Goal: Book appointment/travel/reservation

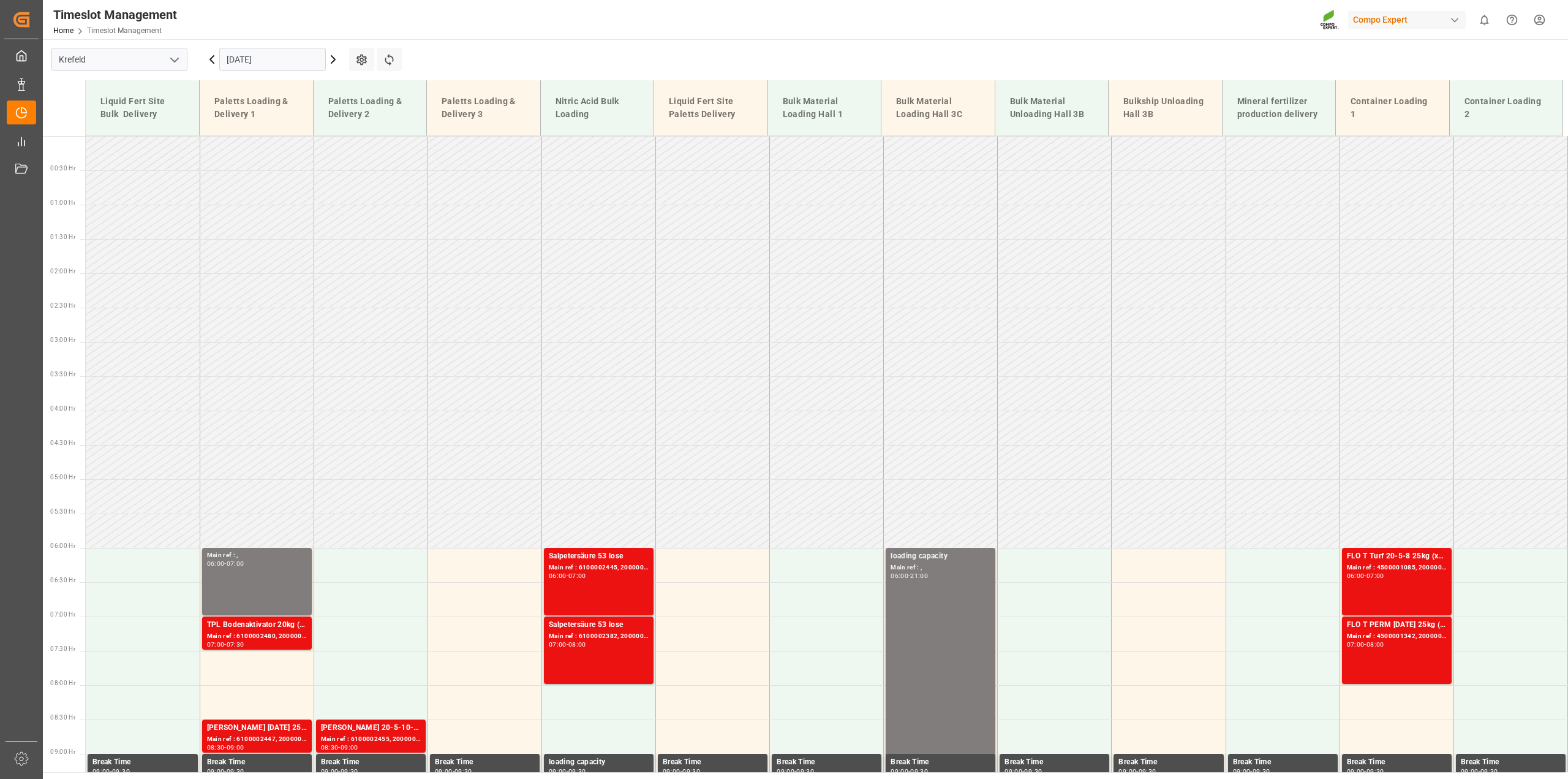
scroll to position [551, 0]
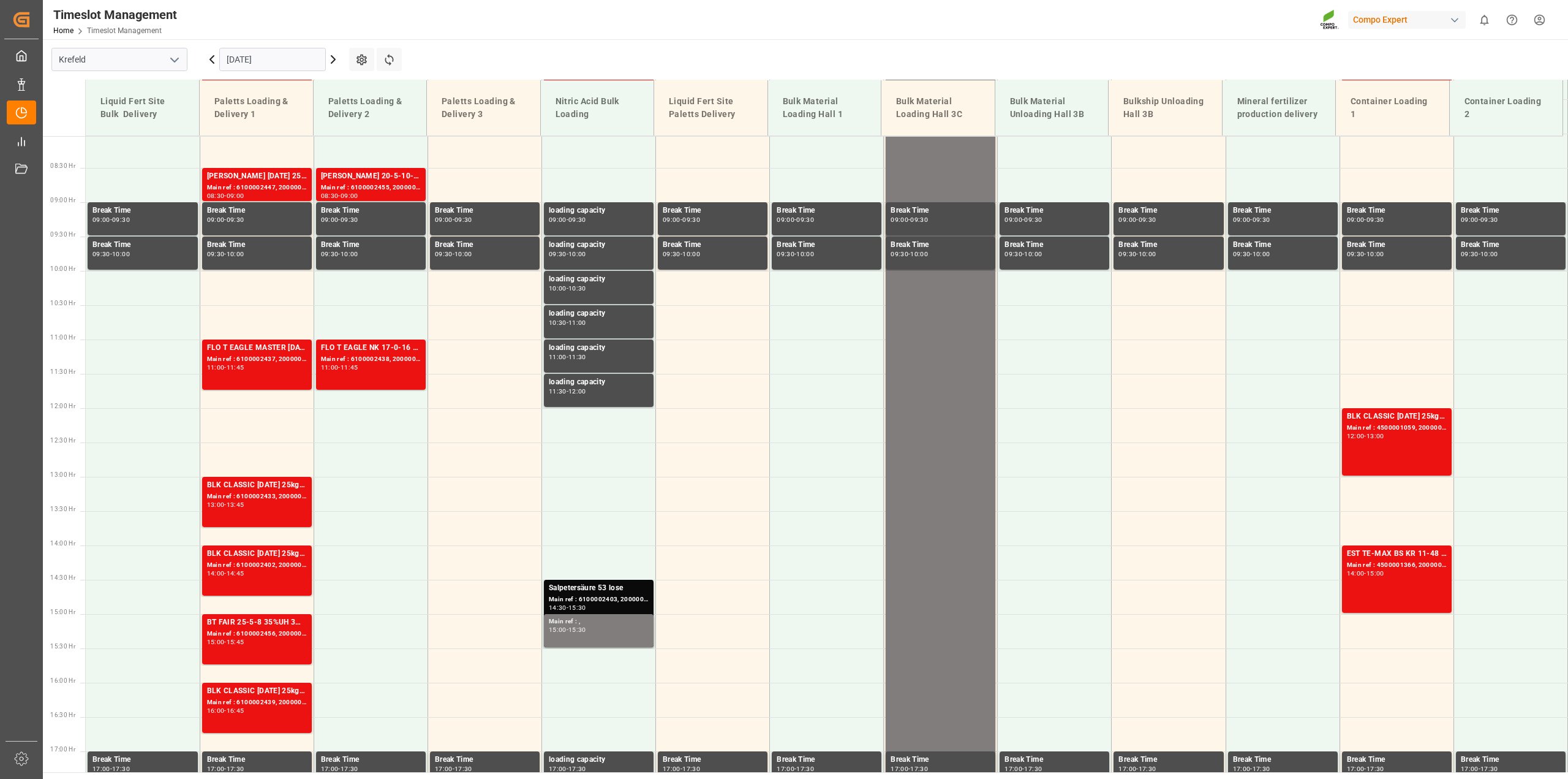
click at [260, 56] on input "[DATE]" at bounding box center [272, 59] width 107 height 23
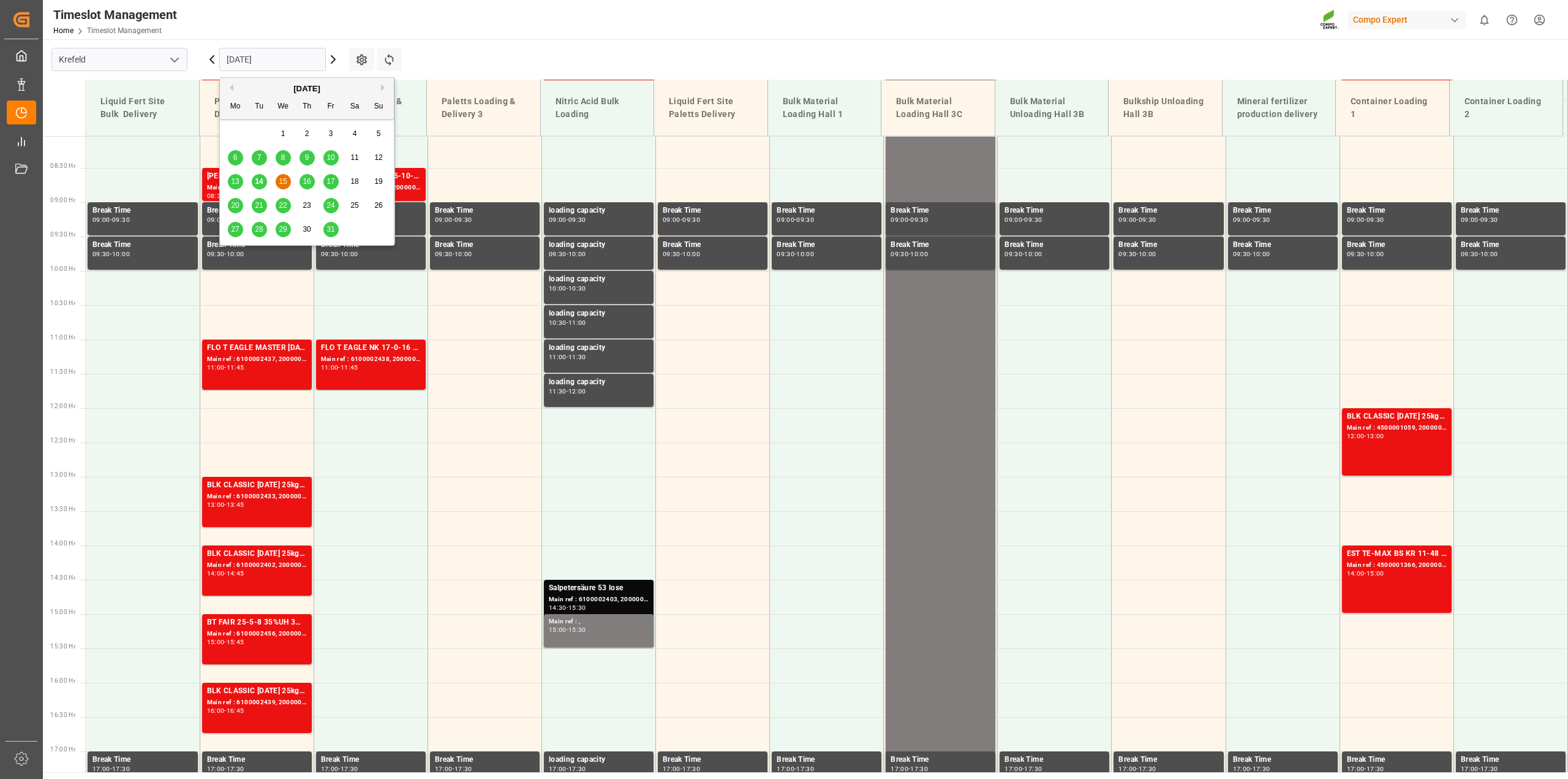
click at [287, 180] on span "15" at bounding box center [282, 180] width 8 height 8
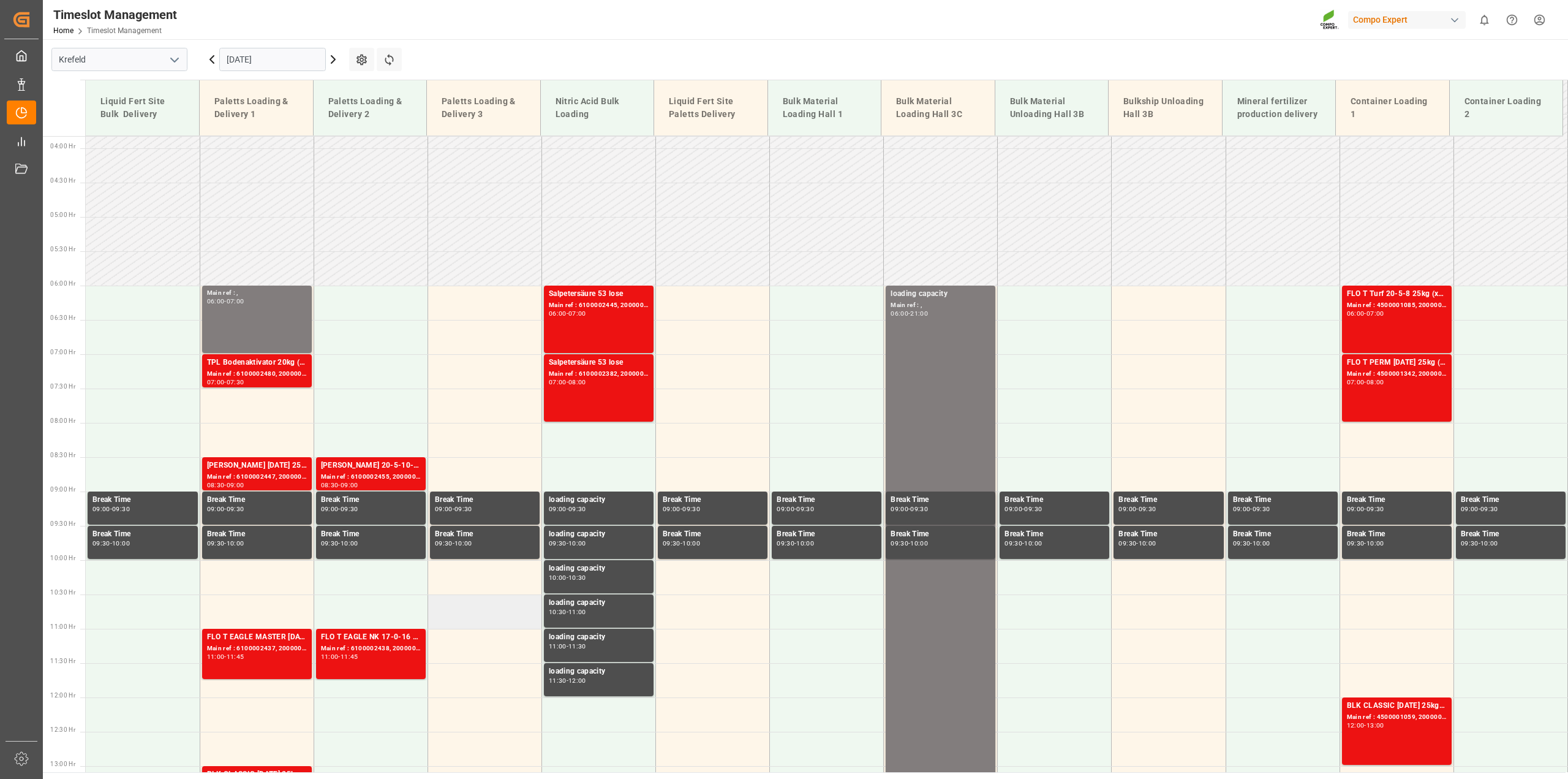
scroll to position [92, 0]
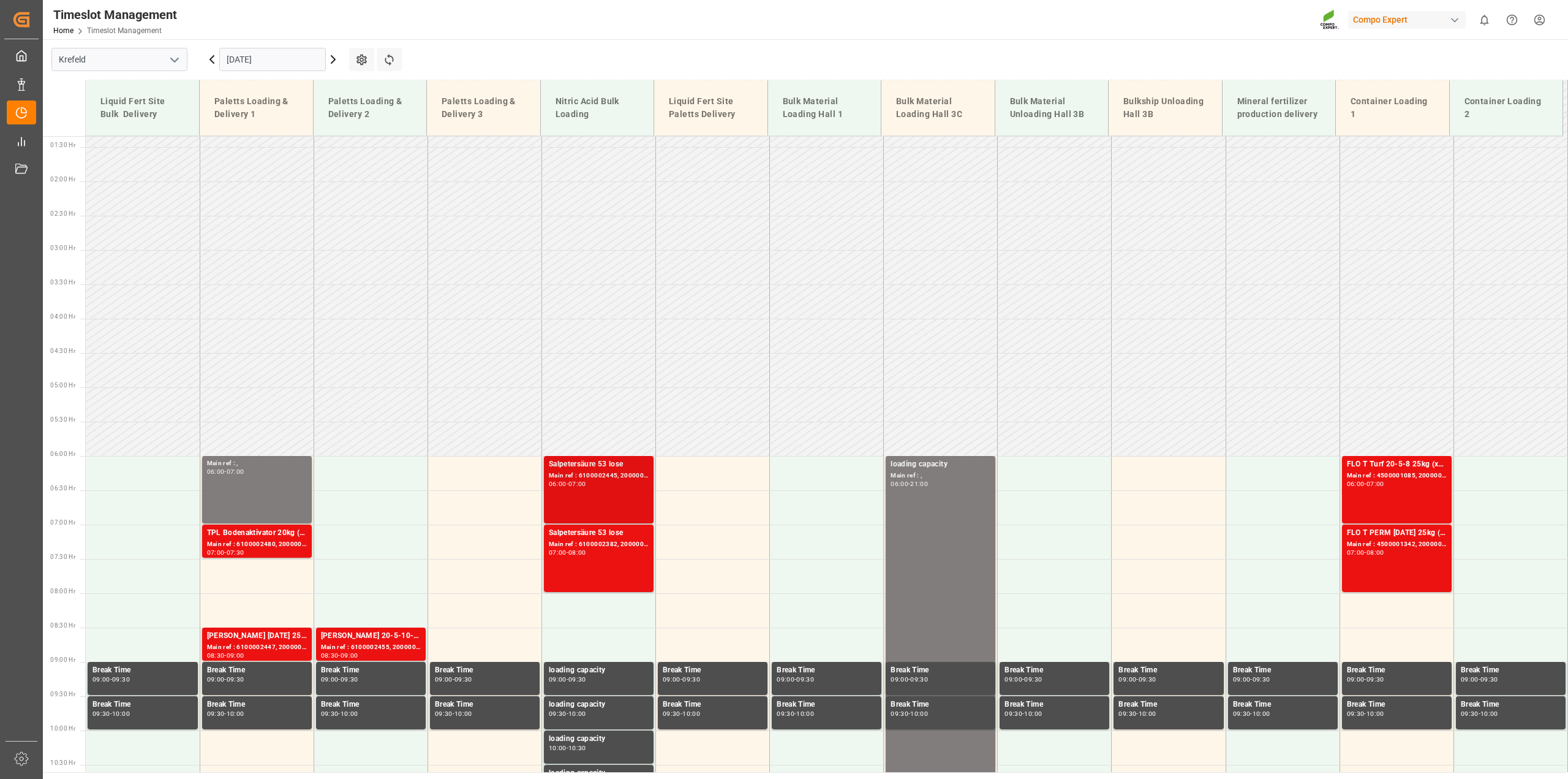
click at [606, 485] on div "06:00 - 07:00" at bounding box center [599, 484] width 100 height 6
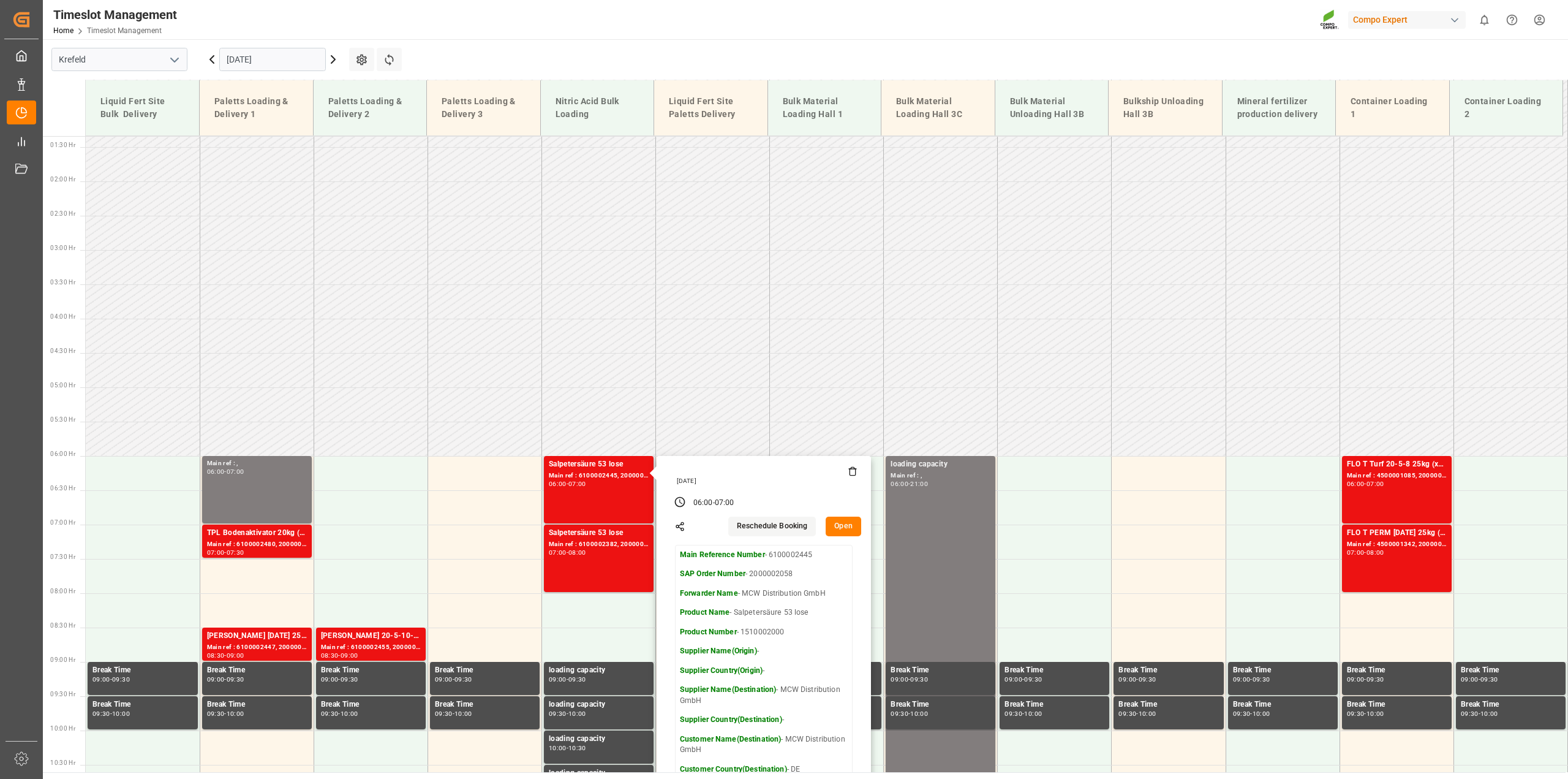
click at [843, 522] on button "Open" at bounding box center [843, 525] width 36 height 19
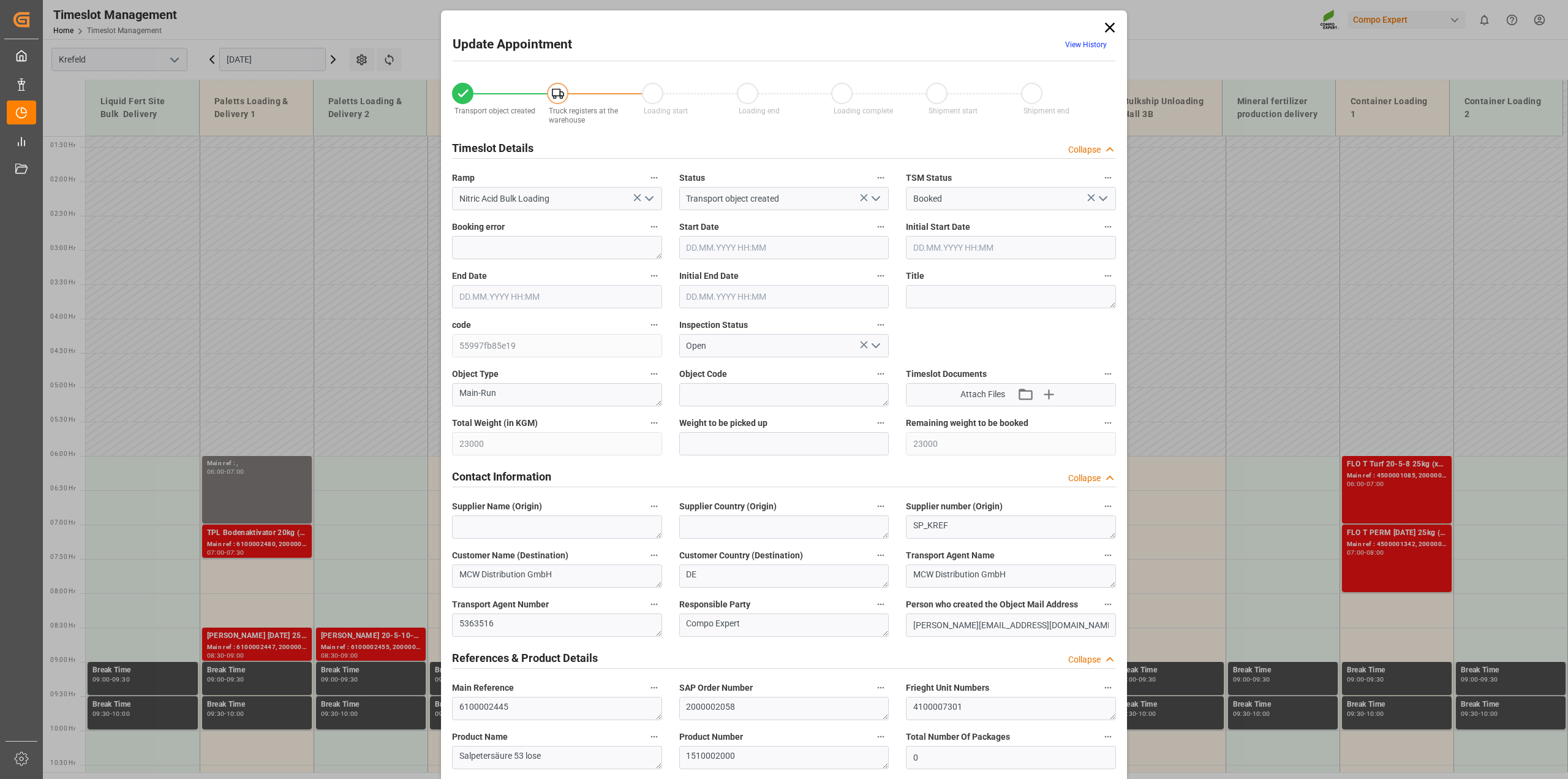
type input "23000"
type input "0"
type input "[DATE] 06:00"
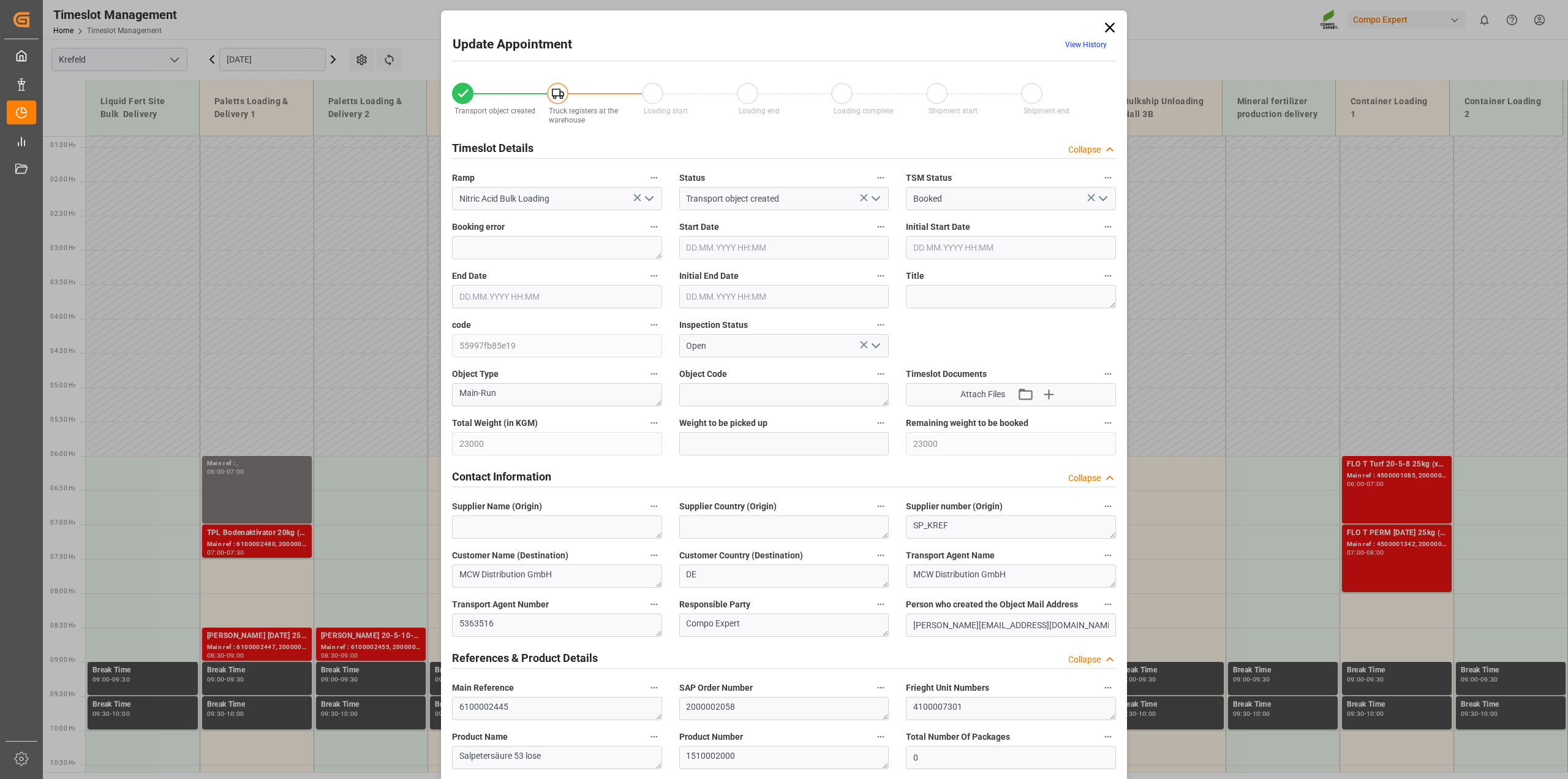
type input "[DATE] 07:00"
type input "[DATE] 06:30"
type input "[DATE] 11:46"
type input "[DATE] 13:37"
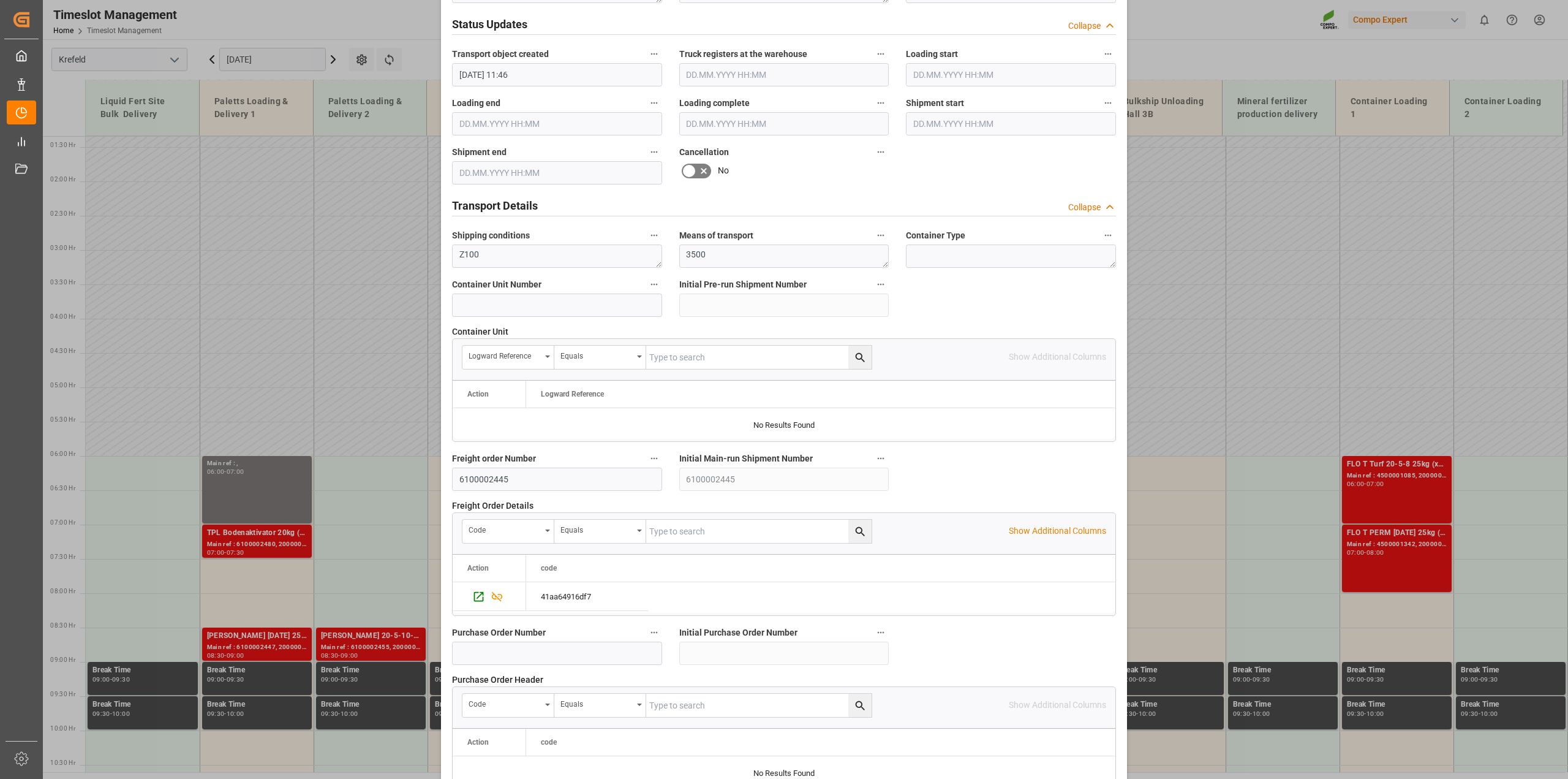
scroll to position [460, 0]
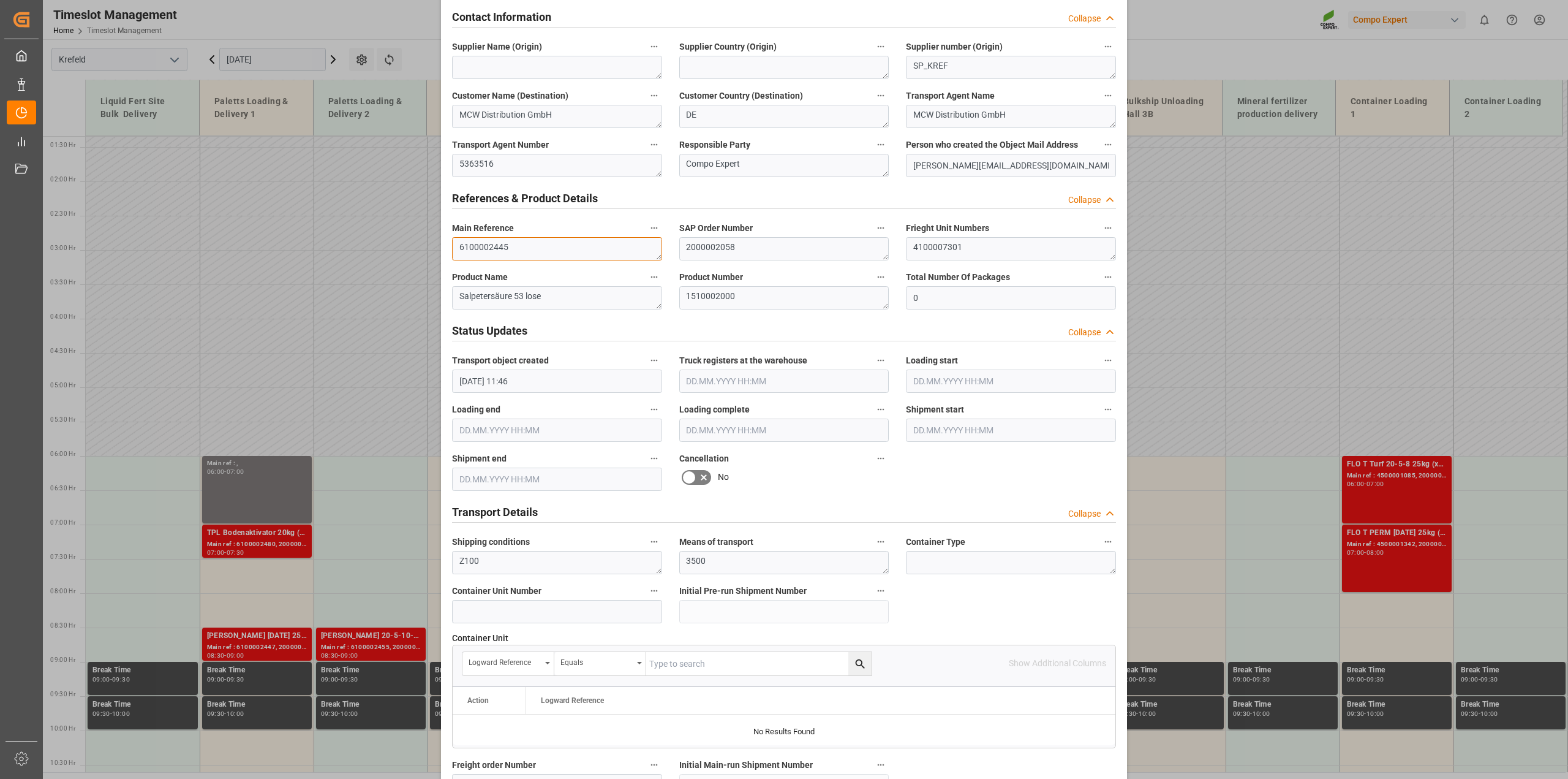
drag, startPoint x: 525, startPoint y: 248, endPoint x: 356, endPoint y: 239, distance: 169.2
click at [356, 239] on div "Update Appointment View History Transport object created Truck registers at the…" at bounding box center [784, 389] width 1568 height 779
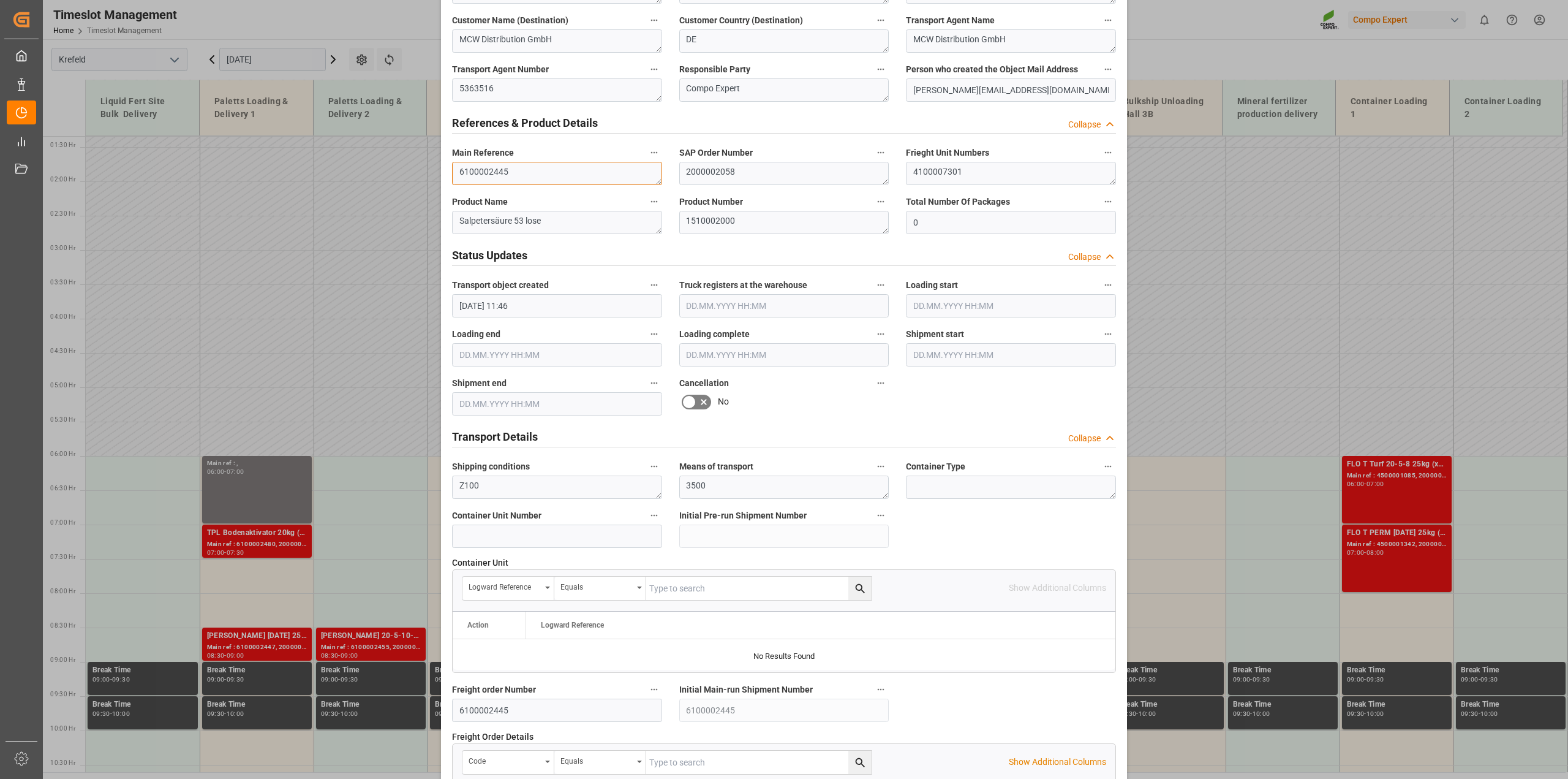
scroll to position [536, 0]
